Goal: Task Accomplishment & Management: Use online tool/utility

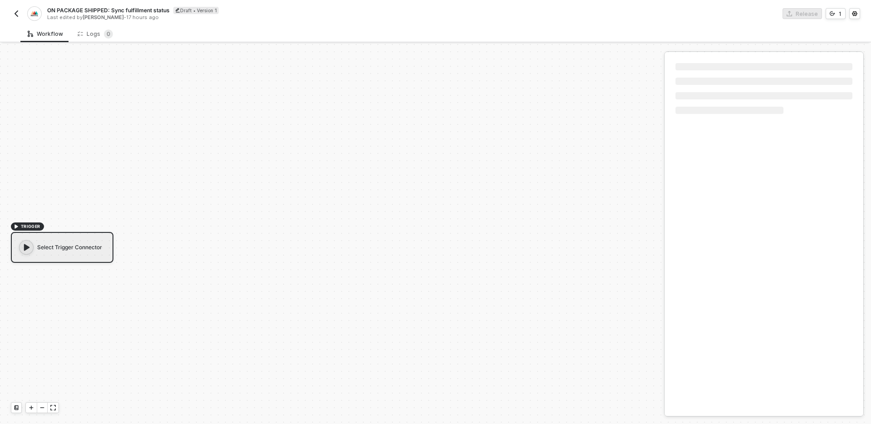
scroll to position [17, 0]
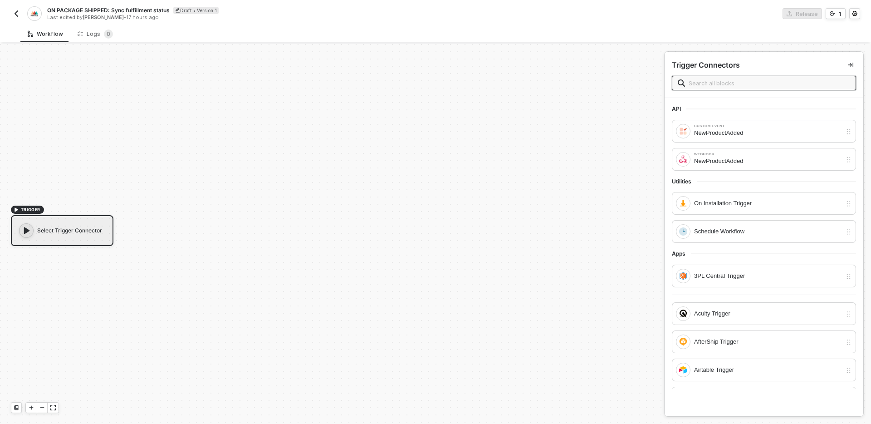
click at [437, 221] on div "TRIGGER Select Trigger Connector" at bounding box center [330, 225] width 660 height 397
click at [16, 14] on img "button" at bounding box center [16, 13] width 7 height 7
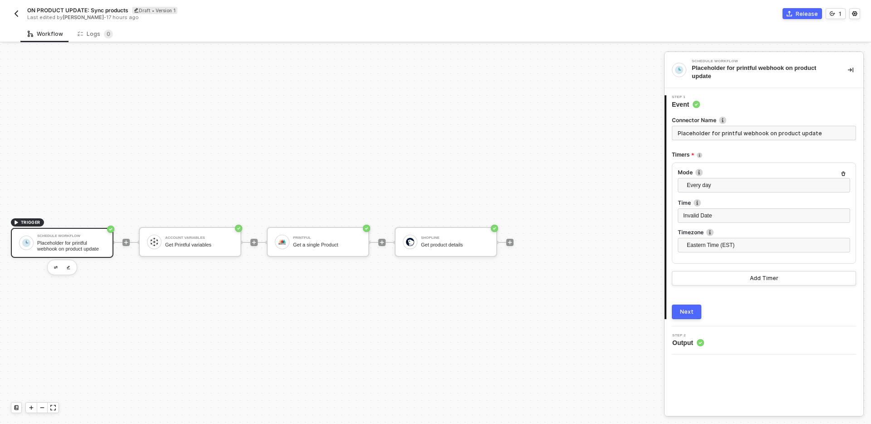
scroll to position [17, 0]
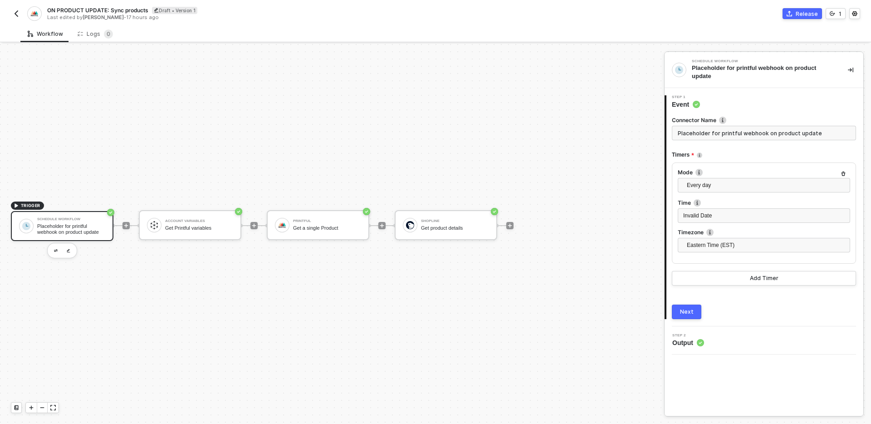
click at [740, 335] on div "Step 2 Output" at bounding box center [765, 341] width 196 height 14
click at [697, 317] on button "Next" at bounding box center [686, 311] width 29 height 15
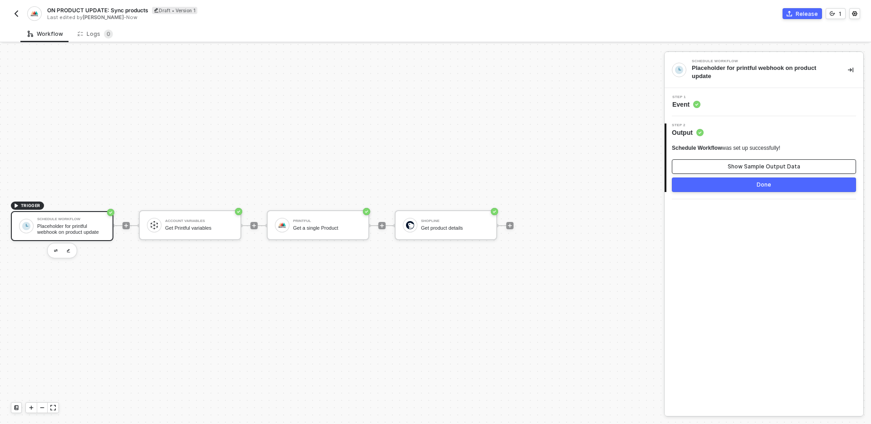
click at [755, 167] on div "Show Sample Output Data" at bounding box center [764, 166] width 73 height 7
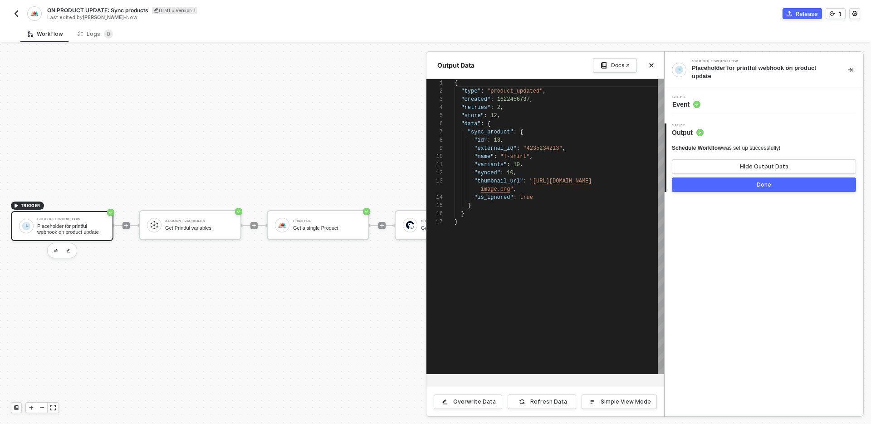
scroll to position [82, 0]
click at [651, 67] on icon "icon-close" at bounding box center [651, 65] width 5 height 5
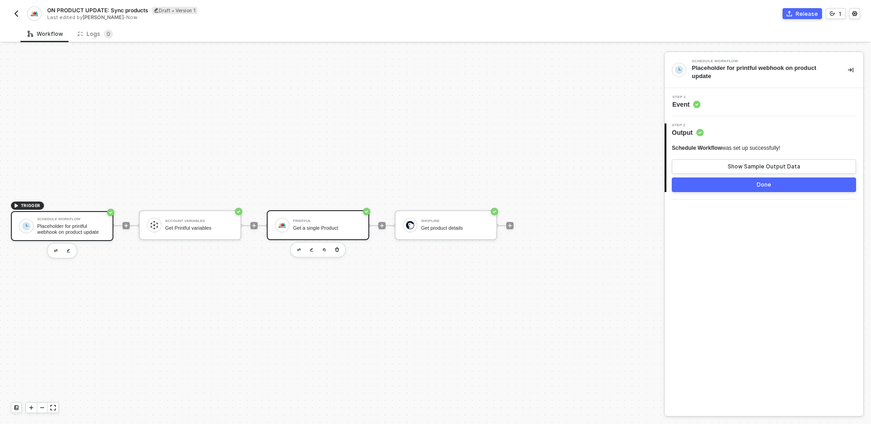
click at [340, 219] on div "Printful" at bounding box center [327, 221] width 68 height 4
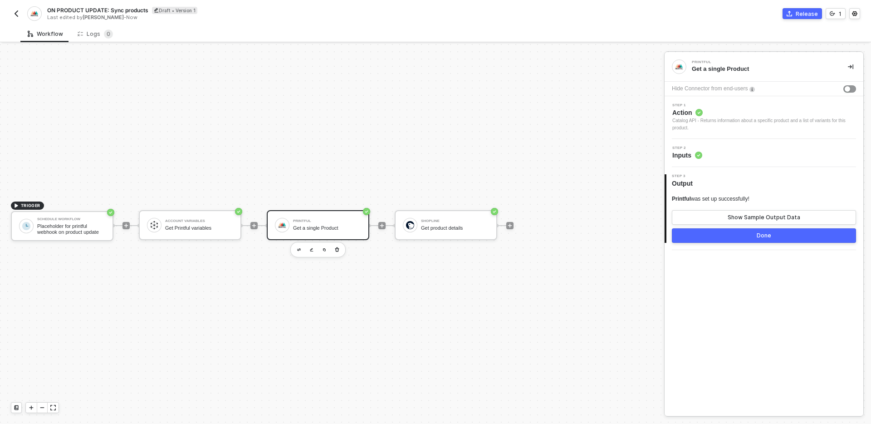
click at [761, 150] on div "Step 2 Inputs" at bounding box center [765, 153] width 196 height 14
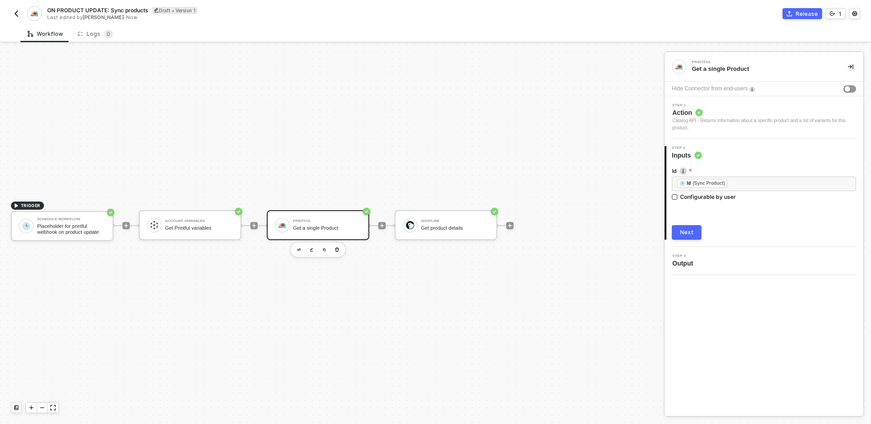
click at [603, 148] on div "TRIGGER Schedule Workflow Placeholder for printful webhook on product update Ac…" at bounding box center [330, 225] width 660 height 397
click at [456, 224] on div "Shopline Get product details" at bounding box center [455, 224] width 68 height 17
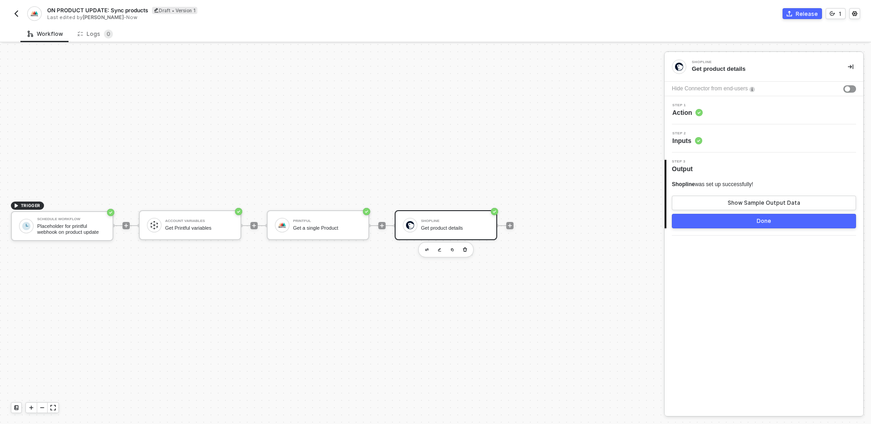
click at [764, 147] on div "Step 2 Inputs" at bounding box center [764, 138] width 199 height 28
click at [762, 139] on div "Step 2 Inputs" at bounding box center [765, 139] width 196 height 14
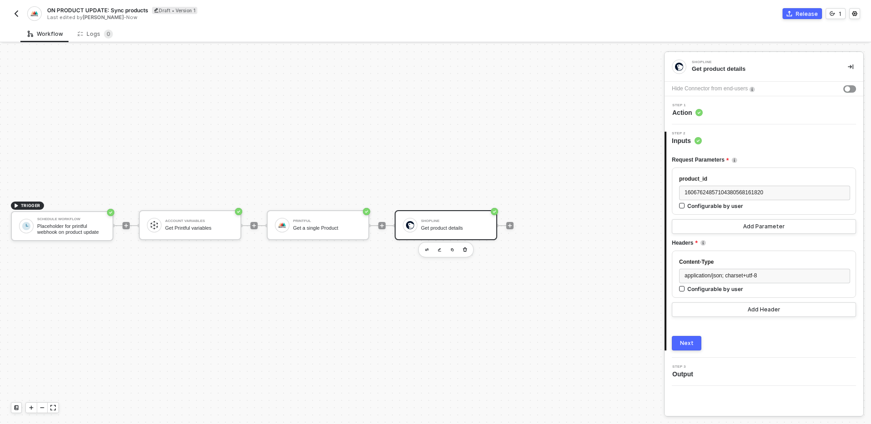
click at [606, 309] on div "TRIGGER Schedule Workflow Placeholder for printful webhook on product update Ac…" at bounding box center [330, 225] width 660 height 397
click at [850, 68] on icon "icon-collapse-right" at bounding box center [850, 66] width 5 height 5
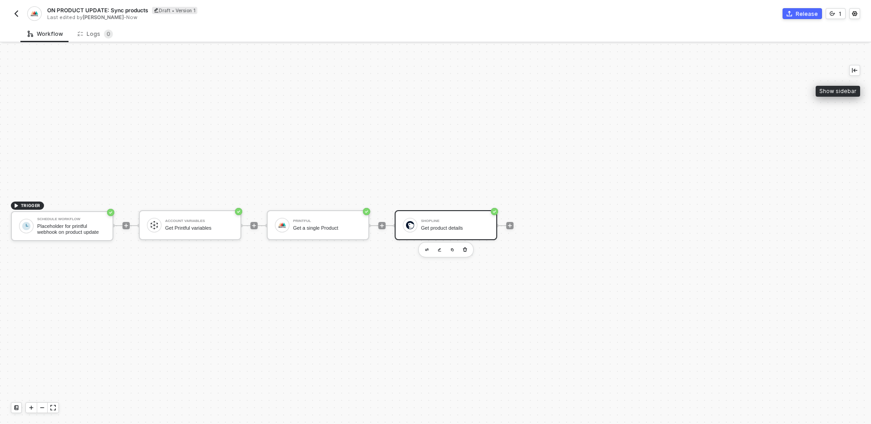
click at [710, 196] on div "TRIGGER Schedule Workflow Placeholder for printful webhook on product update Ac…" at bounding box center [417, 225] width 834 height 397
click at [420, 301] on div "TRIGGER Schedule Workflow Placeholder for printful webhook on product update Ac…" at bounding box center [417, 225] width 834 height 397
